Goal: Task Accomplishment & Management: Manage account settings

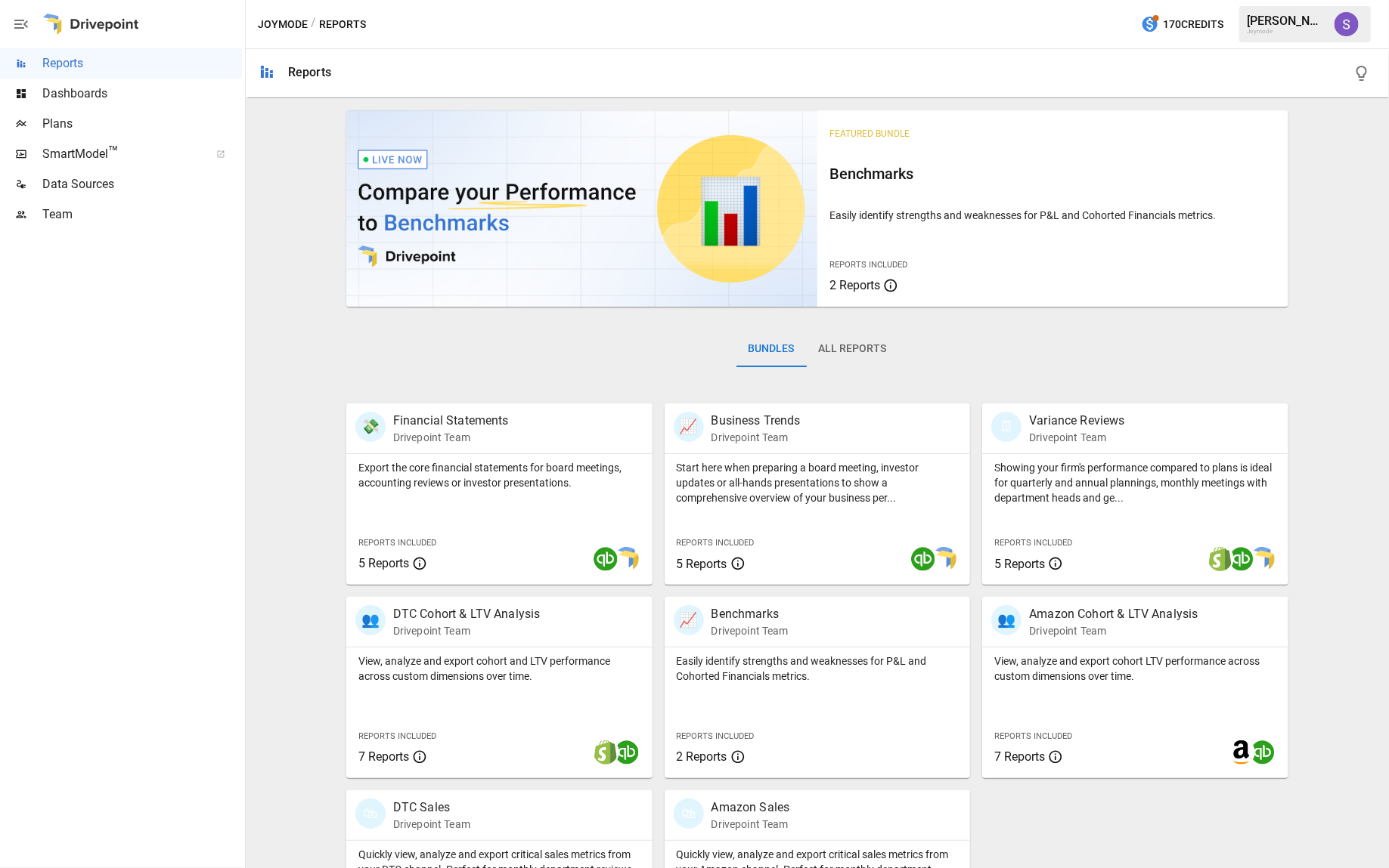
click at [1290, 28] on div "Joymode" at bounding box center [1286, 31] width 79 height 7
click at [39, 209] on div at bounding box center [21, 215] width 43 height 12
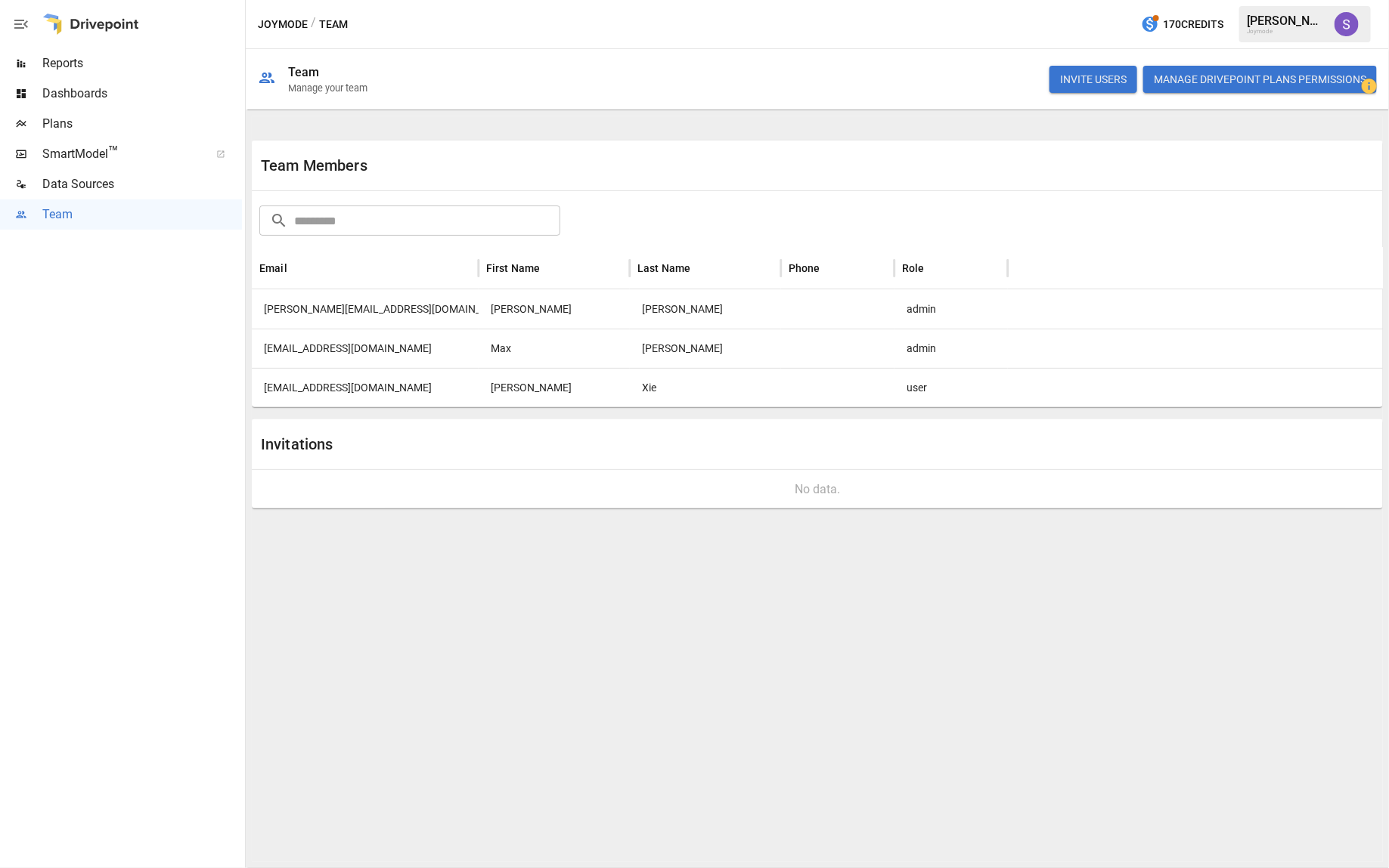
click at [59, 175] on span "Data Sources" at bounding box center [142, 185] width 200 height 18
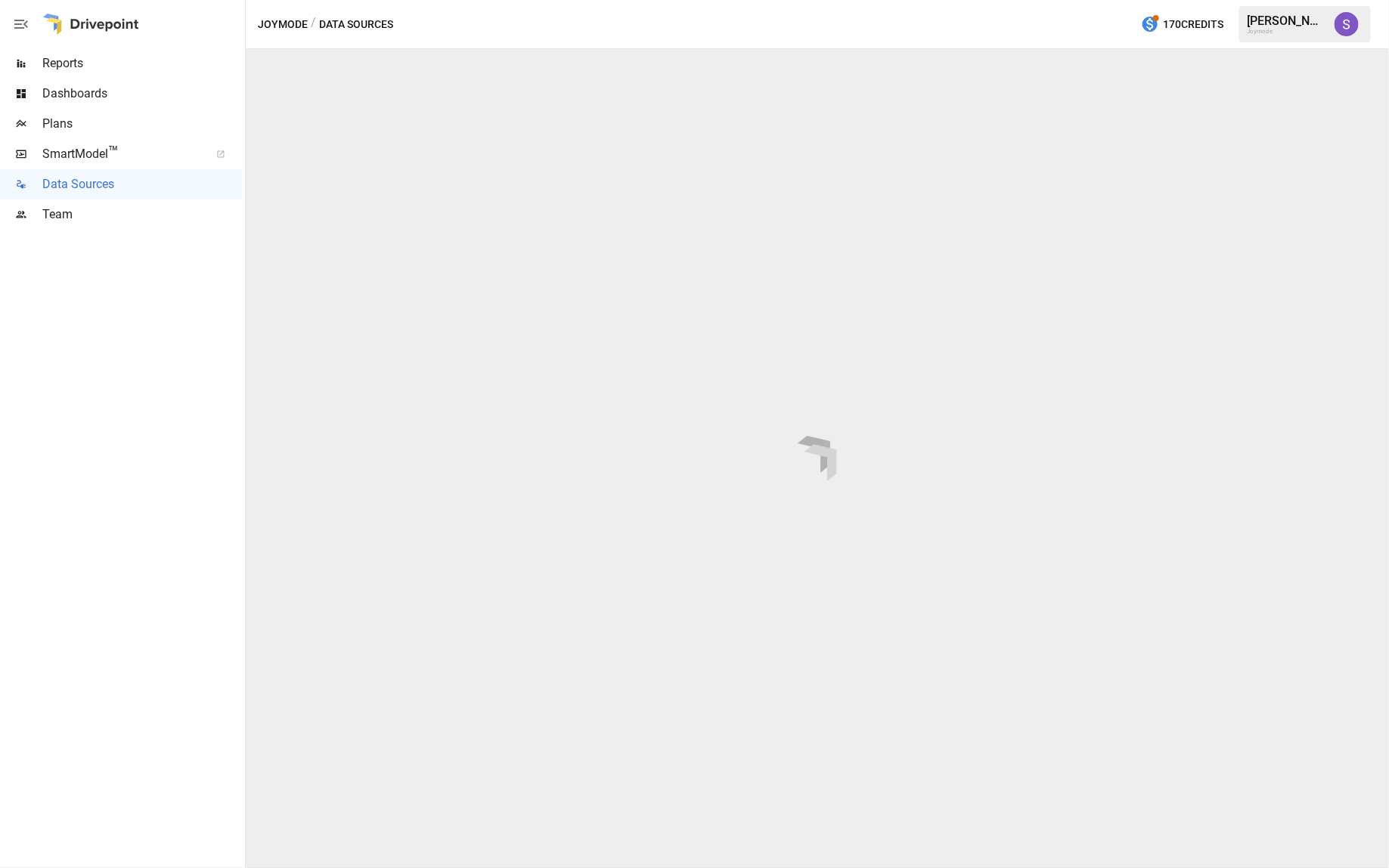
click at [22, 28] on icon "button" at bounding box center [21, 24] width 13 height 9
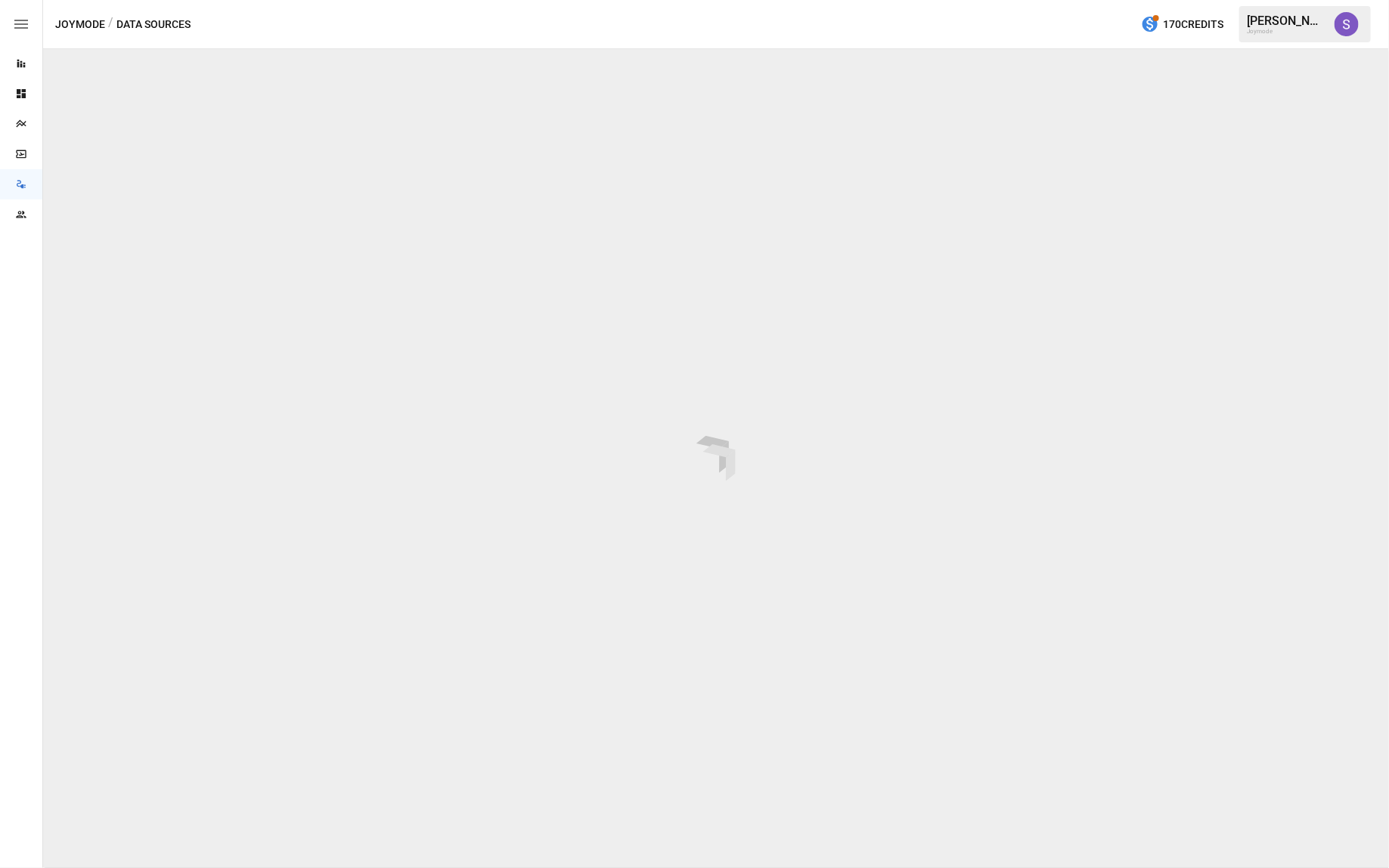
click at [22, 28] on icon "button" at bounding box center [21, 24] width 13 height 9
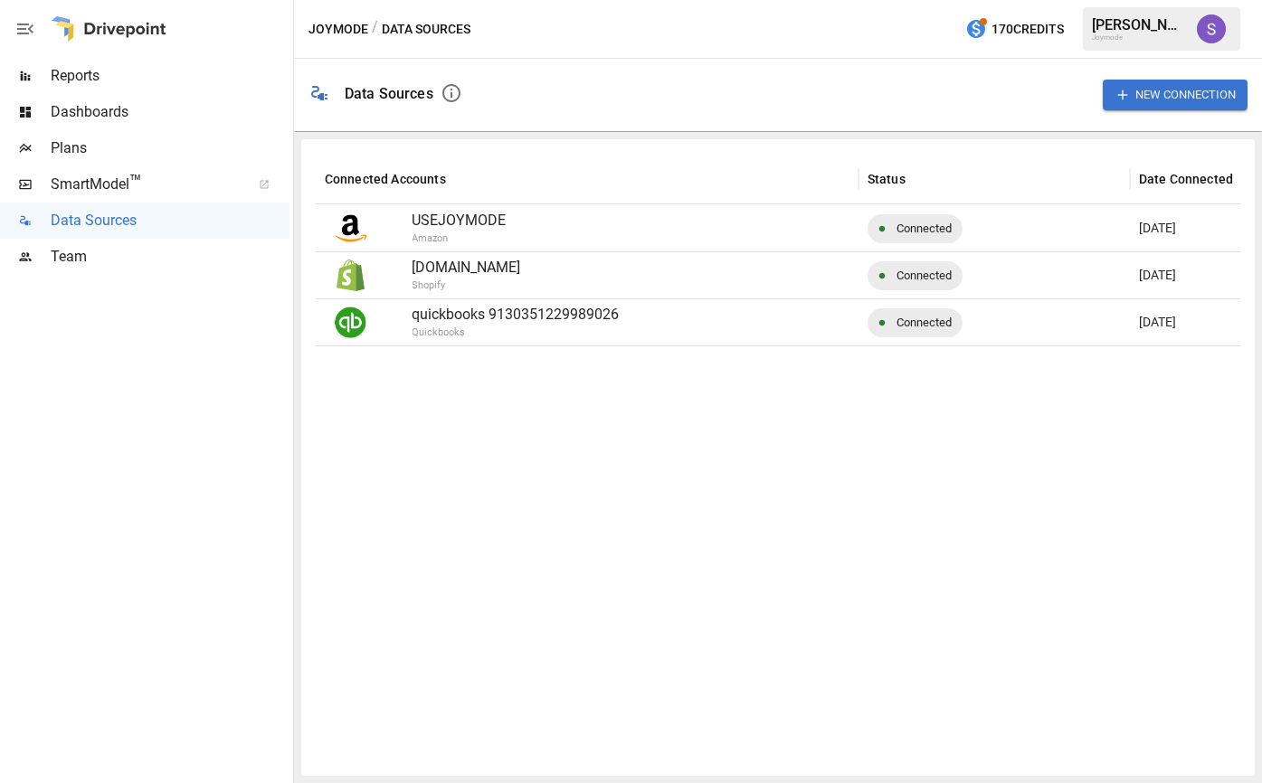
click at [1159, 26] on div "[PERSON_NAME]" at bounding box center [1139, 24] width 94 height 17
click at [1206, 25] on img "Shane Webster" at bounding box center [1211, 28] width 29 height 29
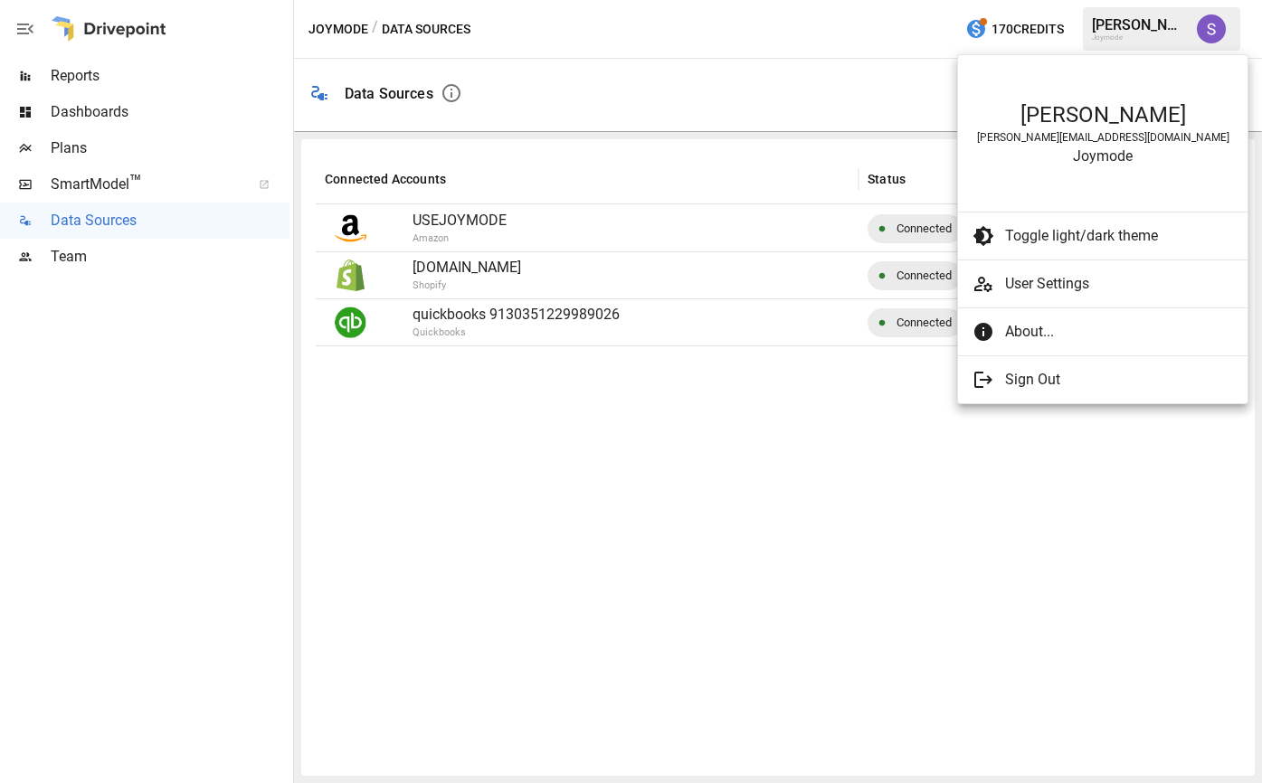
click at [1031, 277] on span "User Settings" at bounding box center [1119, 284] width 228 height 22
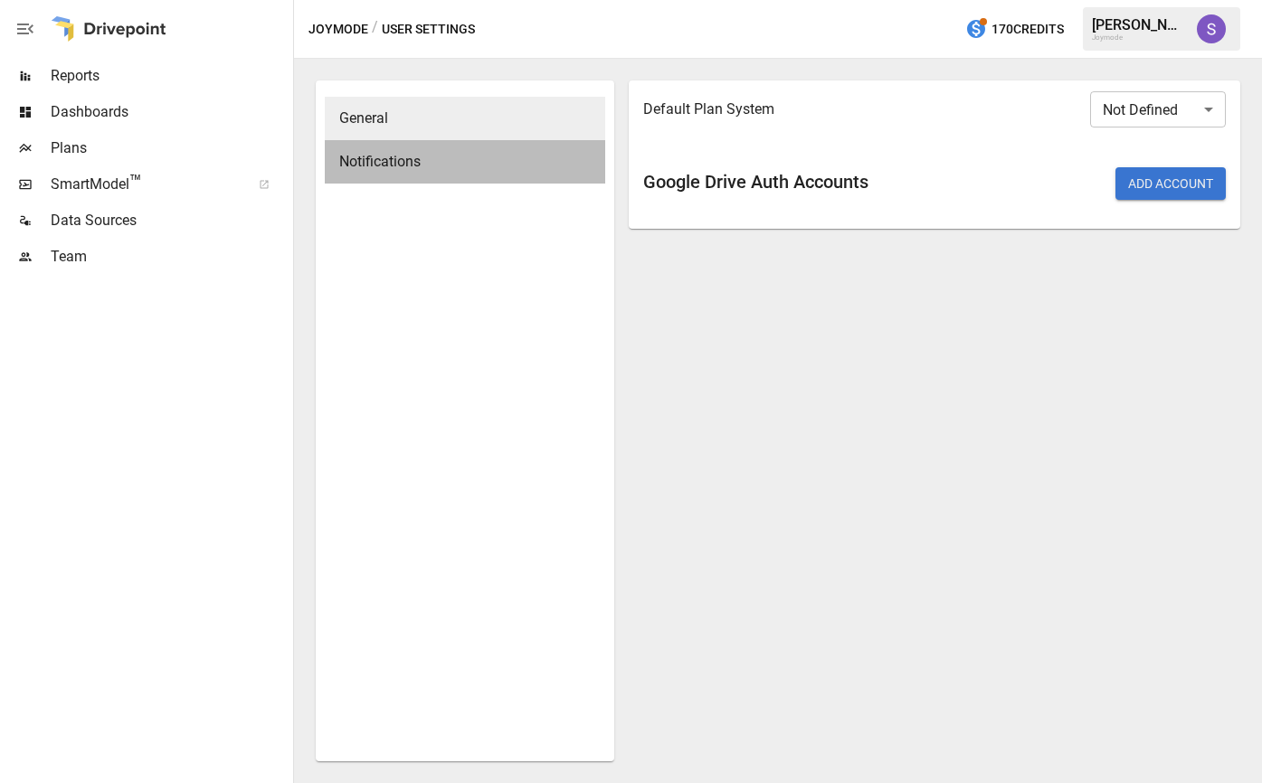
click at [405, 155] on span "Notifications" at bounding box center [464, 162] width 251 height 22
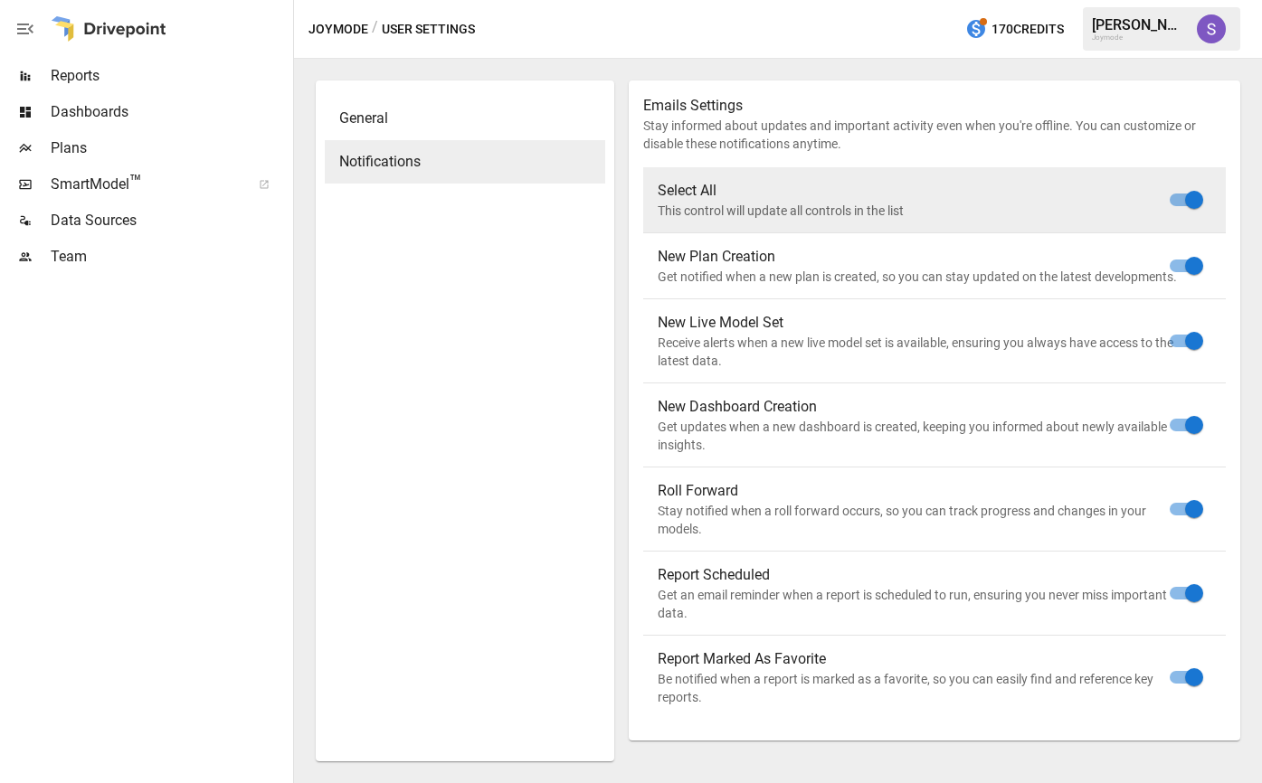
click at [1142, 29] on div "[PERSON_NAME]" at bounding box center [1139, 24] width 94 height 17
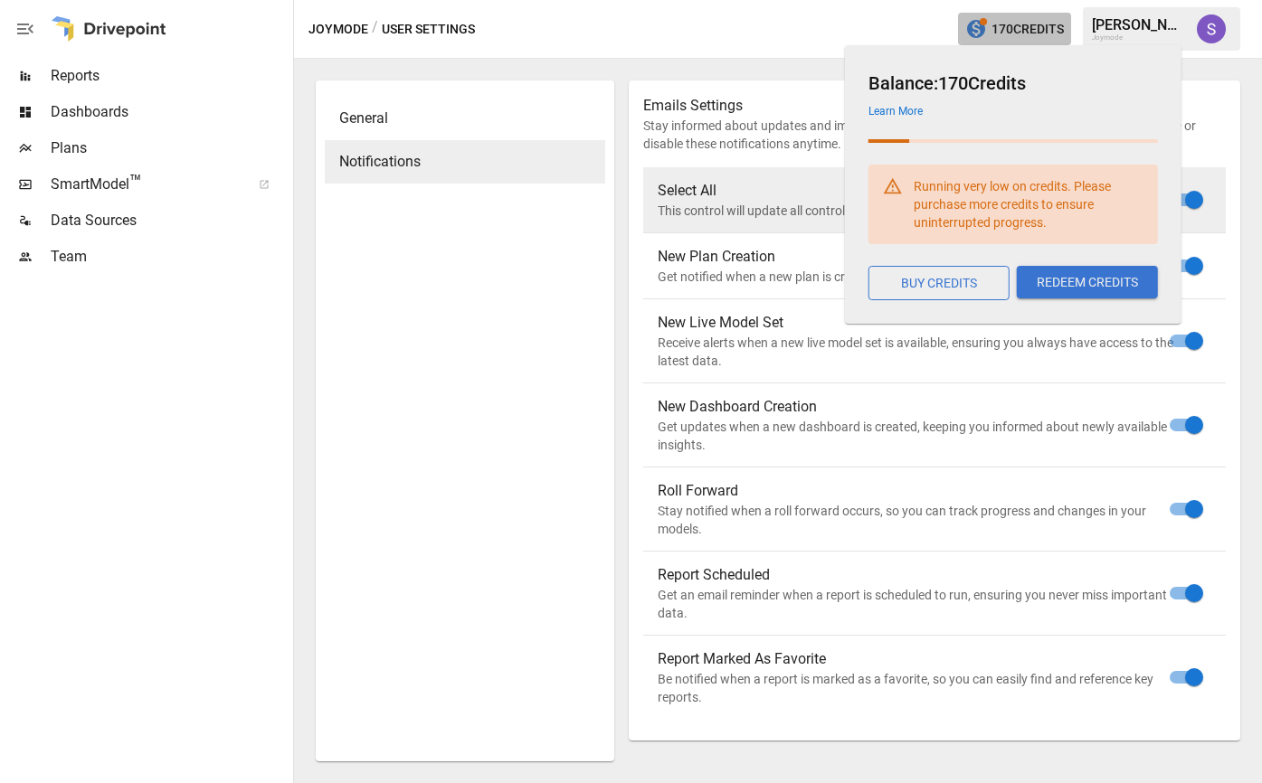
click at [1019, 30] on span "170 Credits" at bounding box center [1027, 29] width 72 height 23
click at [947, 281] on button "BUY CREDITS" at bounding box center [938, 283] width 141 height 34
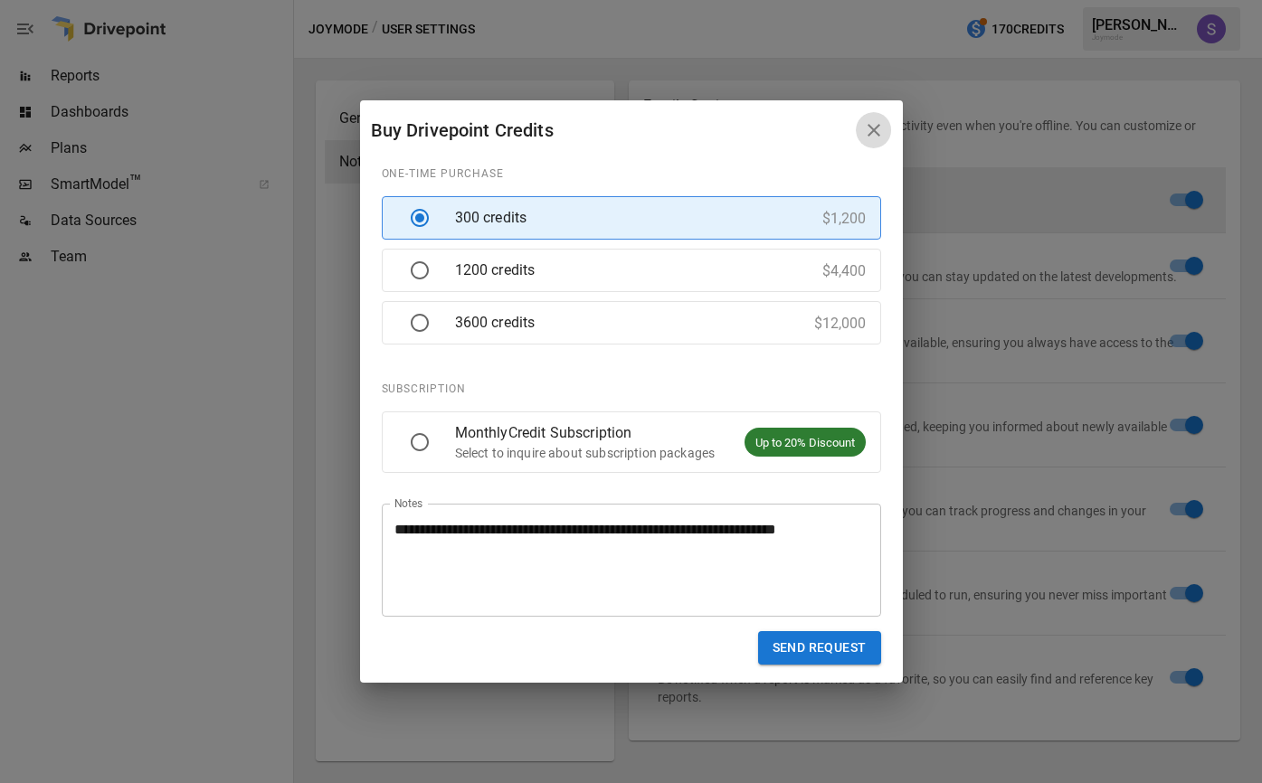
click at [875, 128] on icon "button" at bounding box center [873, 130] width 13 height 13
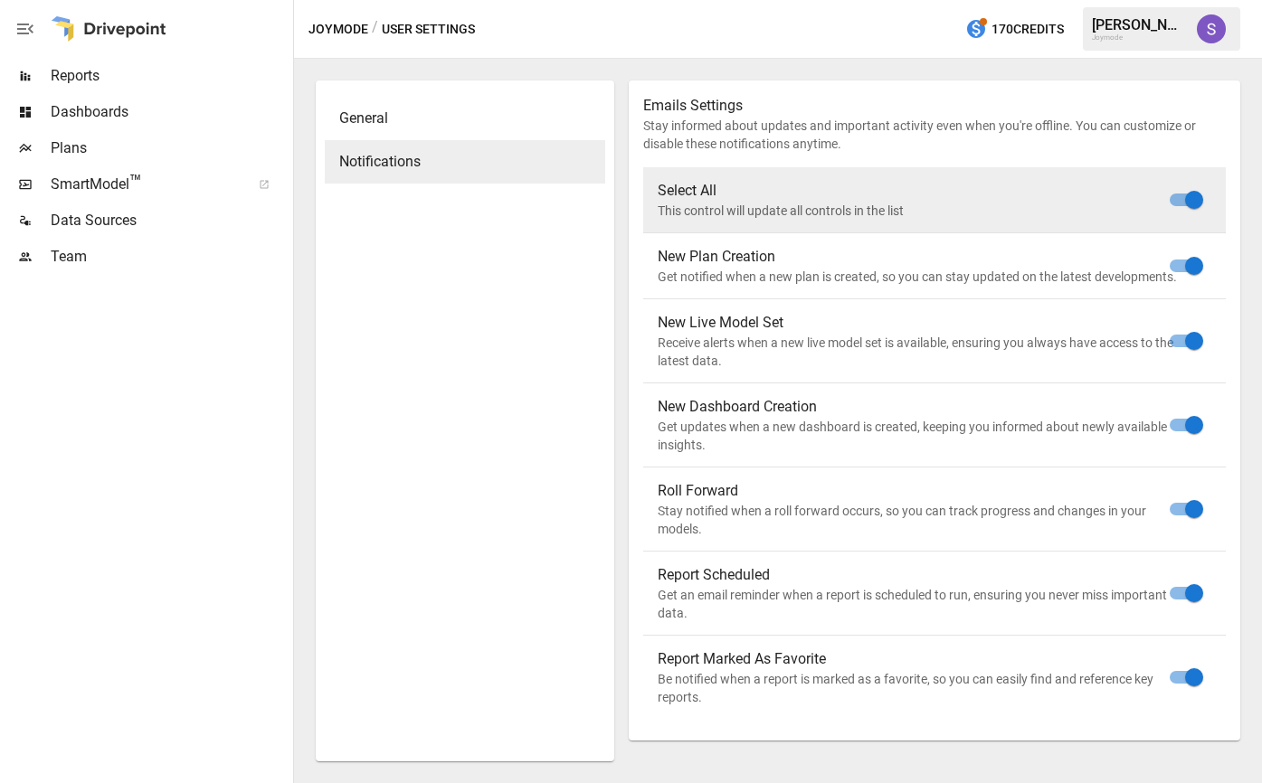
click at [91, 24] on div at bounding box center [109, 29] width 116 height 58
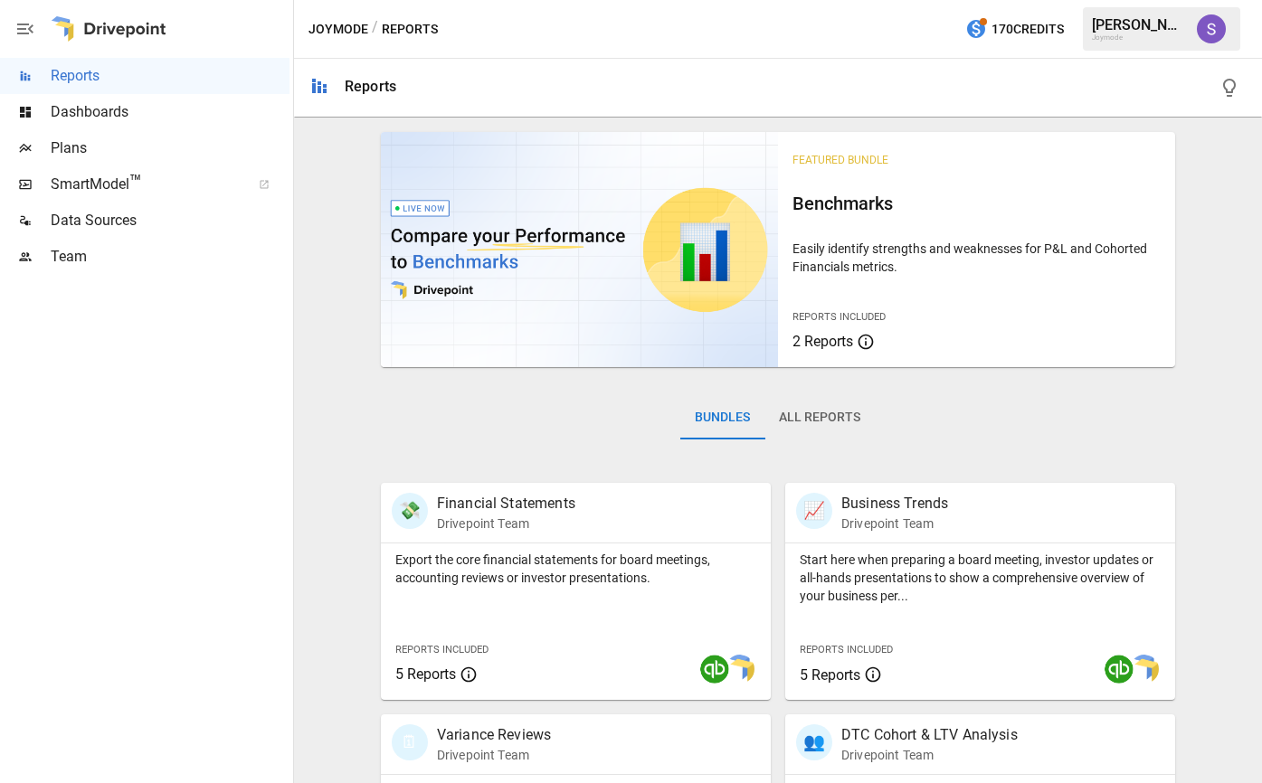
click at [33, 27] on icon "button" at bounding box center [25, 29] width 22 height 22
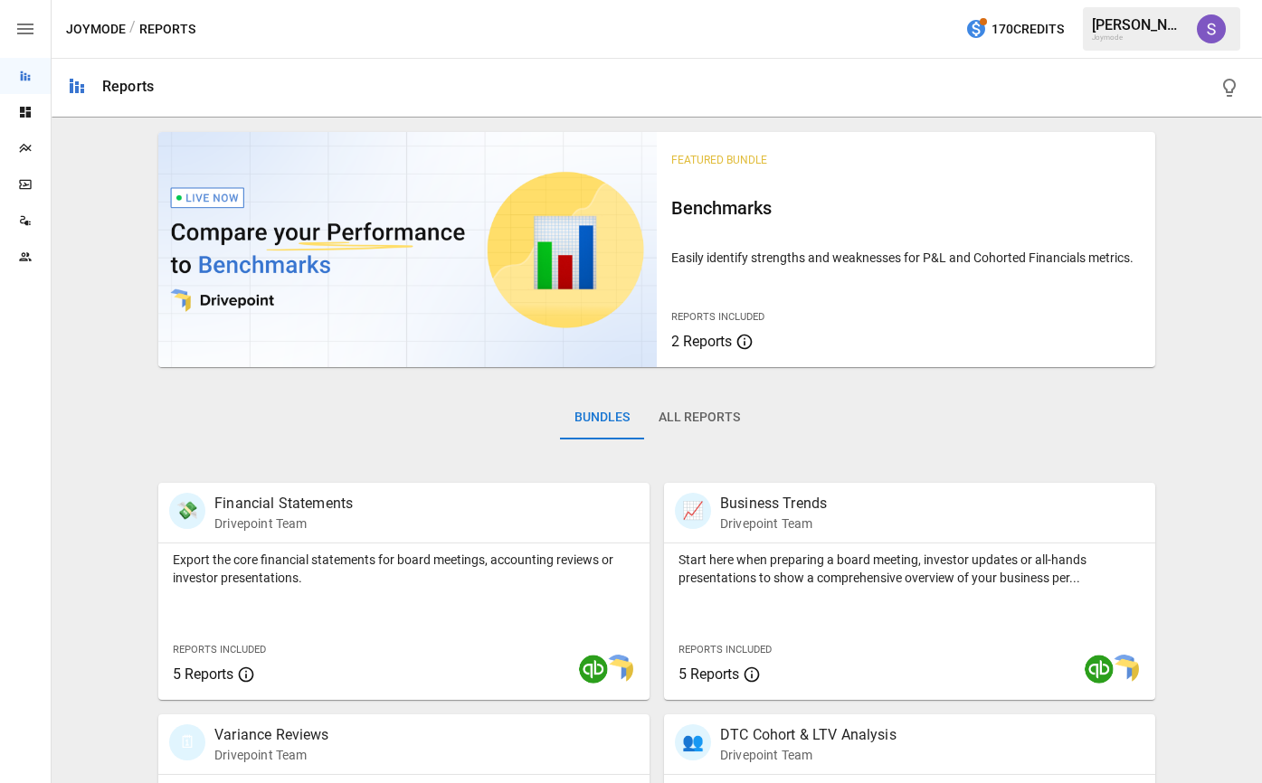
click at [33, 27] on icon "button" at bounding box center [25, 29] width 22 height 22
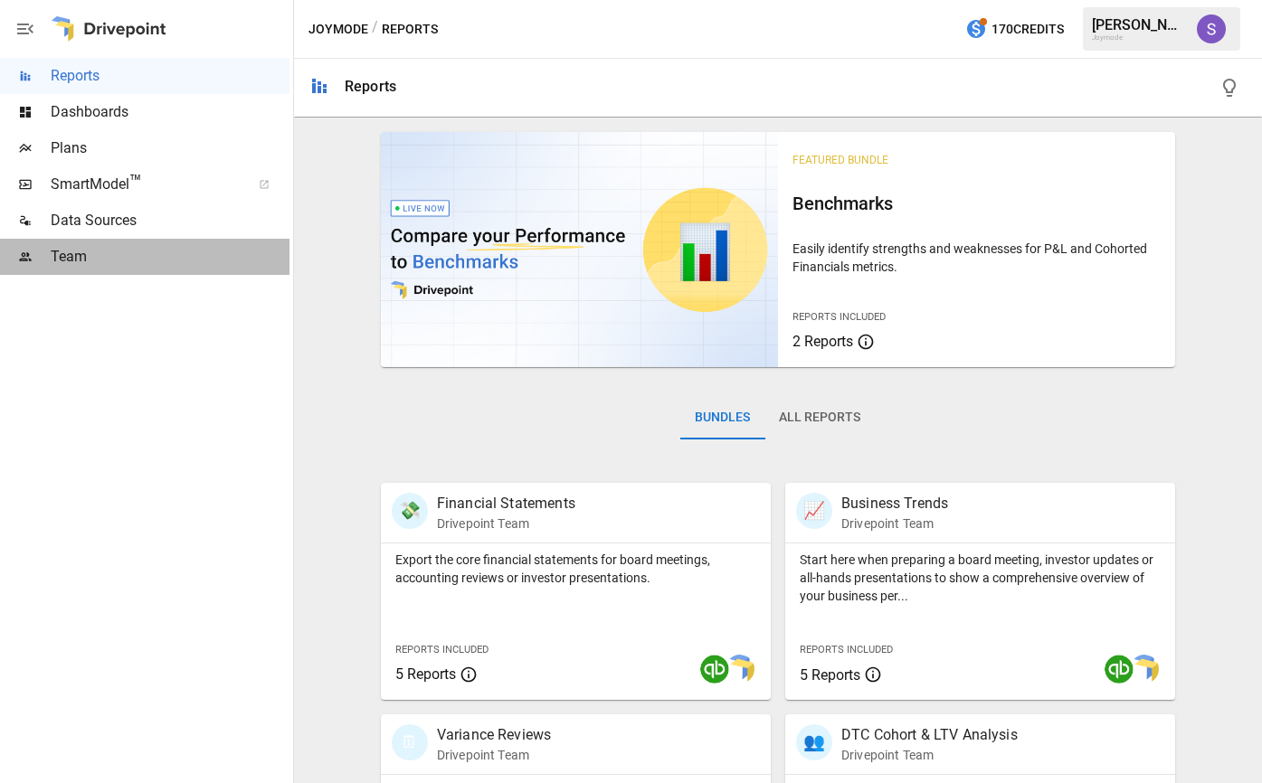
click at [76, 262] on span "Team" at bounding box center [170, 257] width 239 height 22
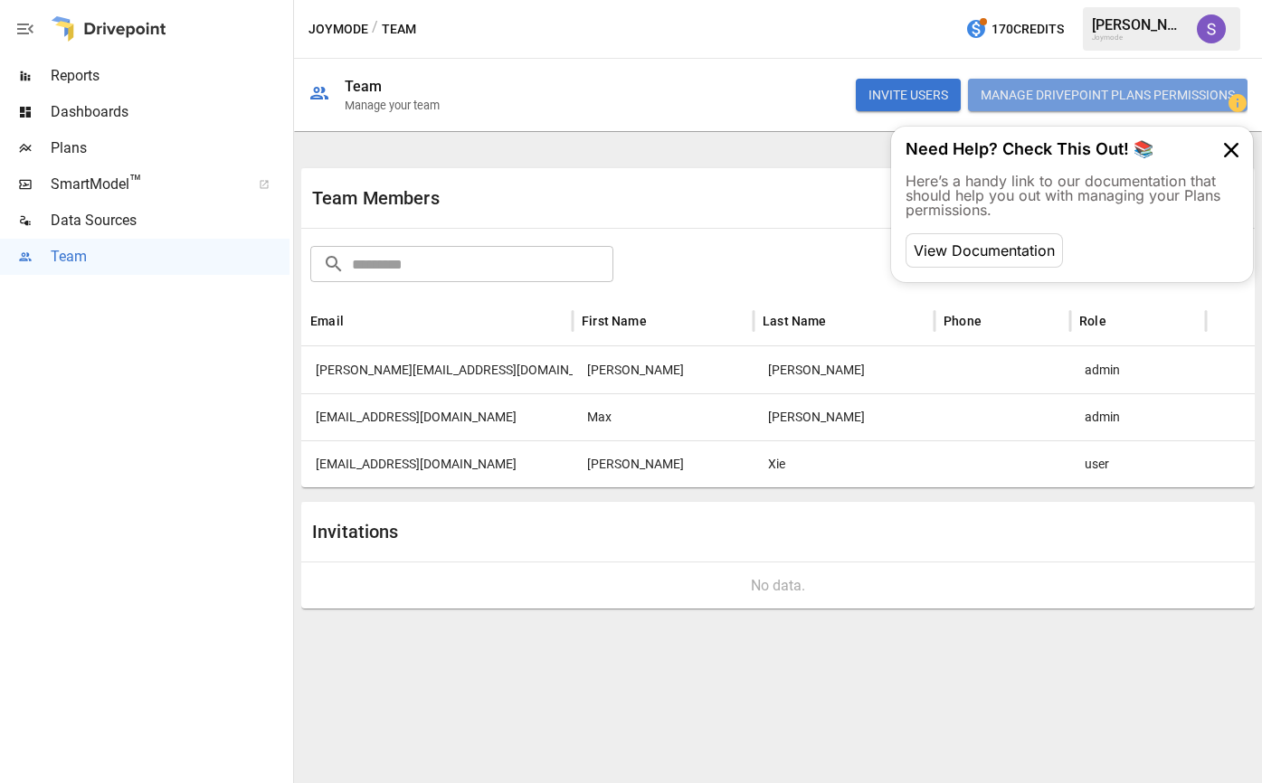
click at [1040, 89] on button "Manage Drivepoint Plans Permissions" at bounding box center [1107, 95] width 279 height 33
